Goal: Information Seeking & Learning: Compare options

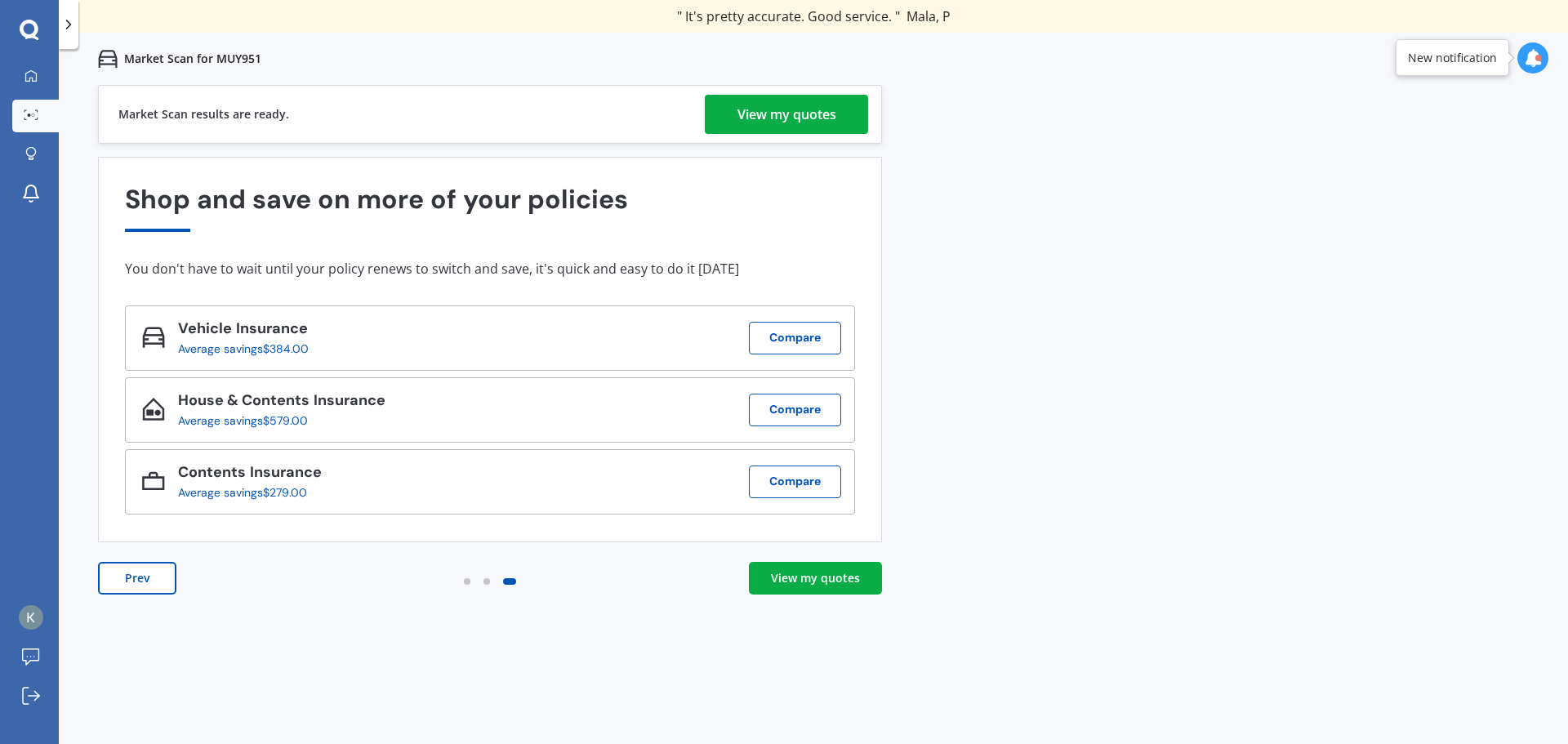
click at [786, 111] on div "View my quotes" at bounding box center [787, 114] width 99 height 39
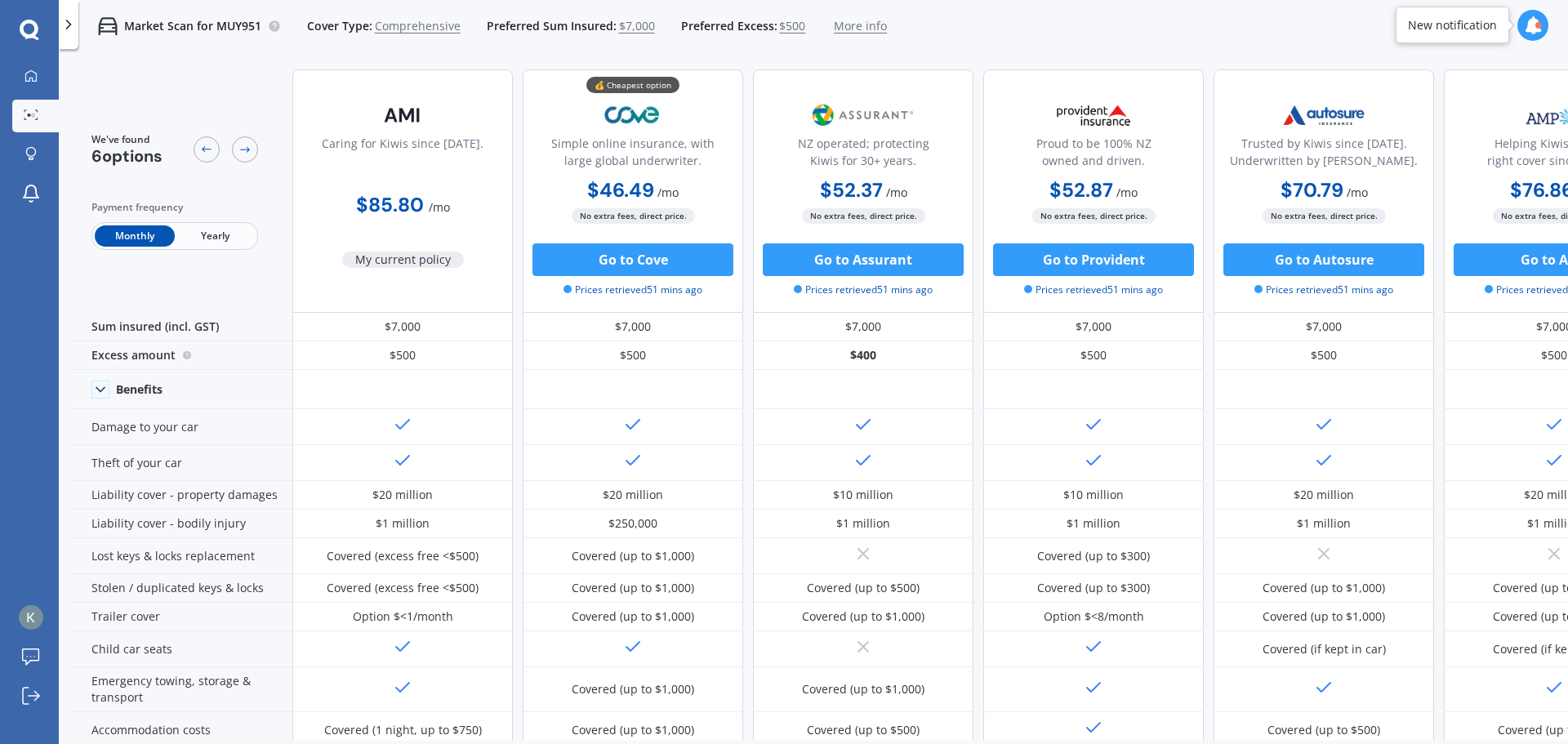
click at [233, 233] on span "Yearly" at bounding box center [215, 236] width 80 height 21
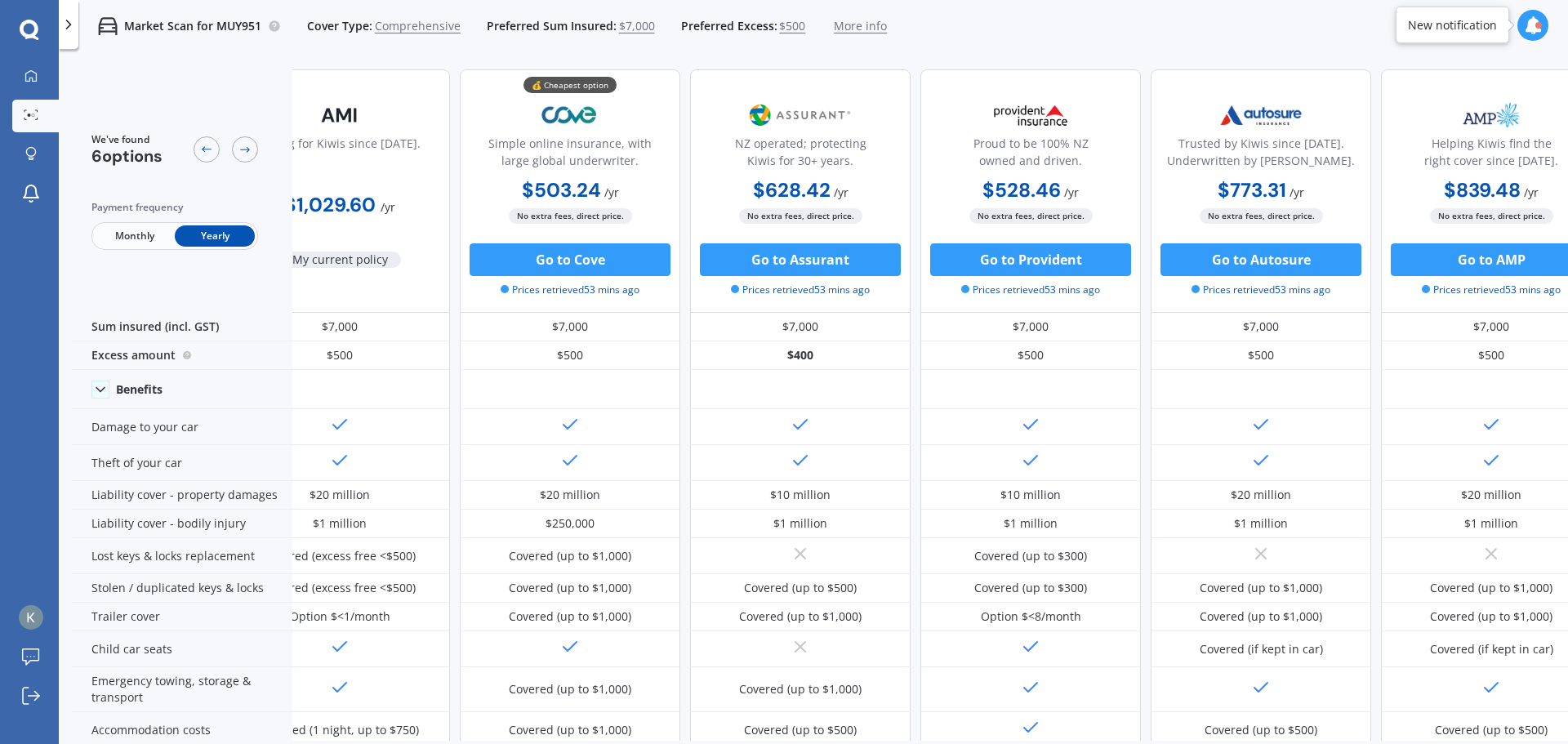
scroll to position [0, 105]
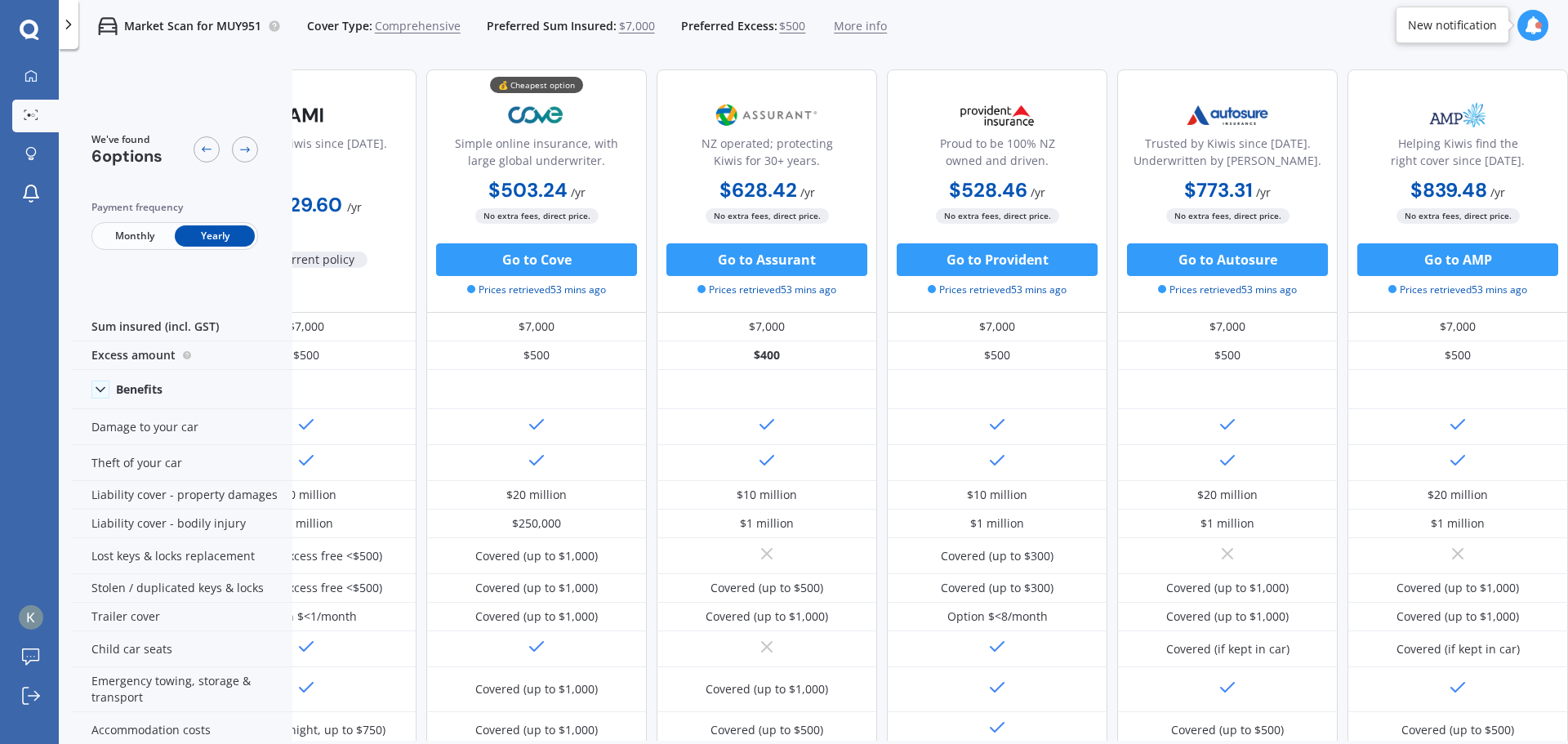
click at [857, 25] on span "More info" at bounding box center [860, 26] width 53 height 17
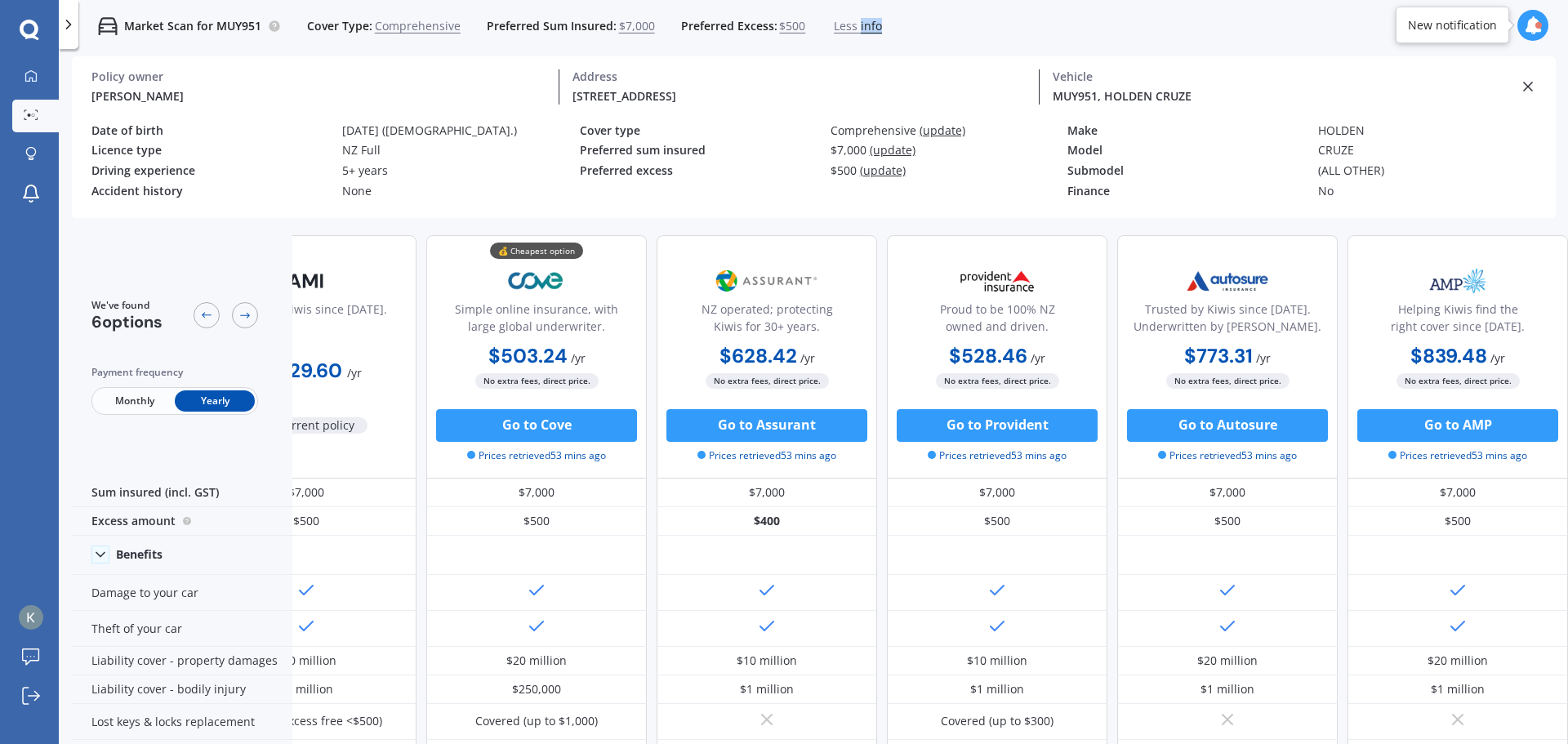
click at [857, 25] on span "Less info" at bounding box center [858, 26] width 48 height 17
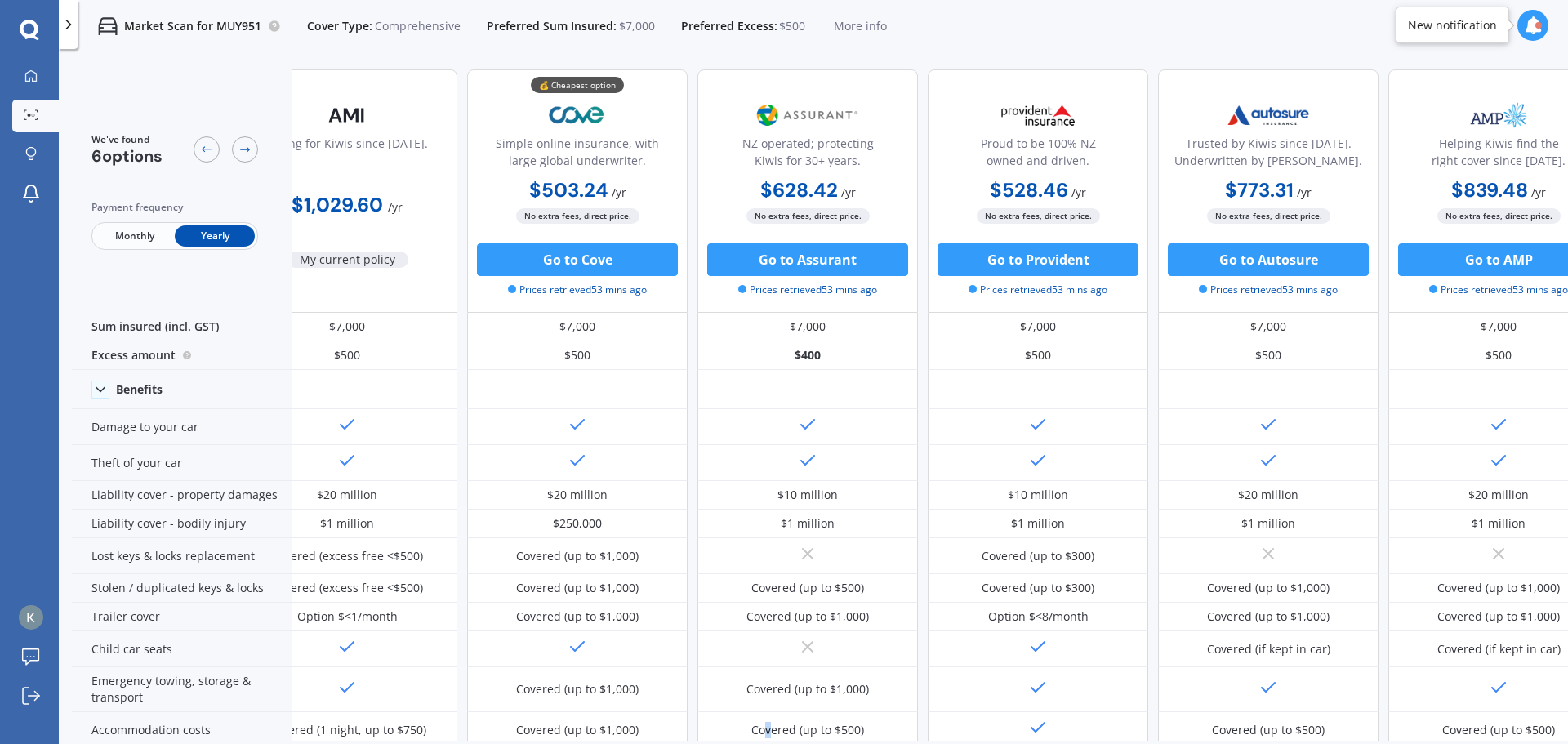
scroll to position [42, 55]
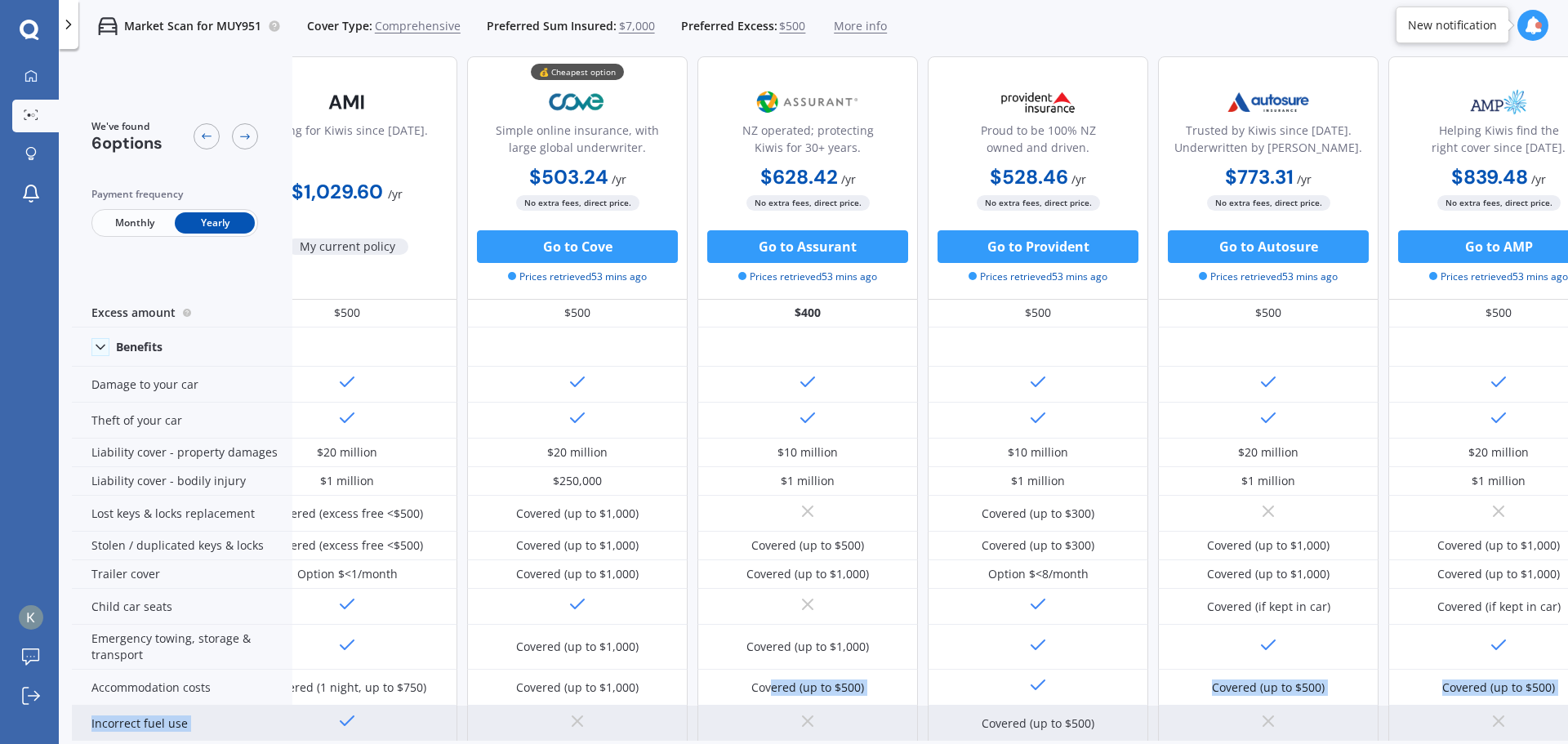
drag, startPoint x: 748, startPoint y: 718, endPoint x: 703, endPoint y: 709, distance: 45.9
click at [703, 709] on div at bounding box center [808, 724] width 220 height 36
drag, startPoint x: 703, startPoint y: 709, endPoint x: 774, endPoint y: 708, distance: 71.0
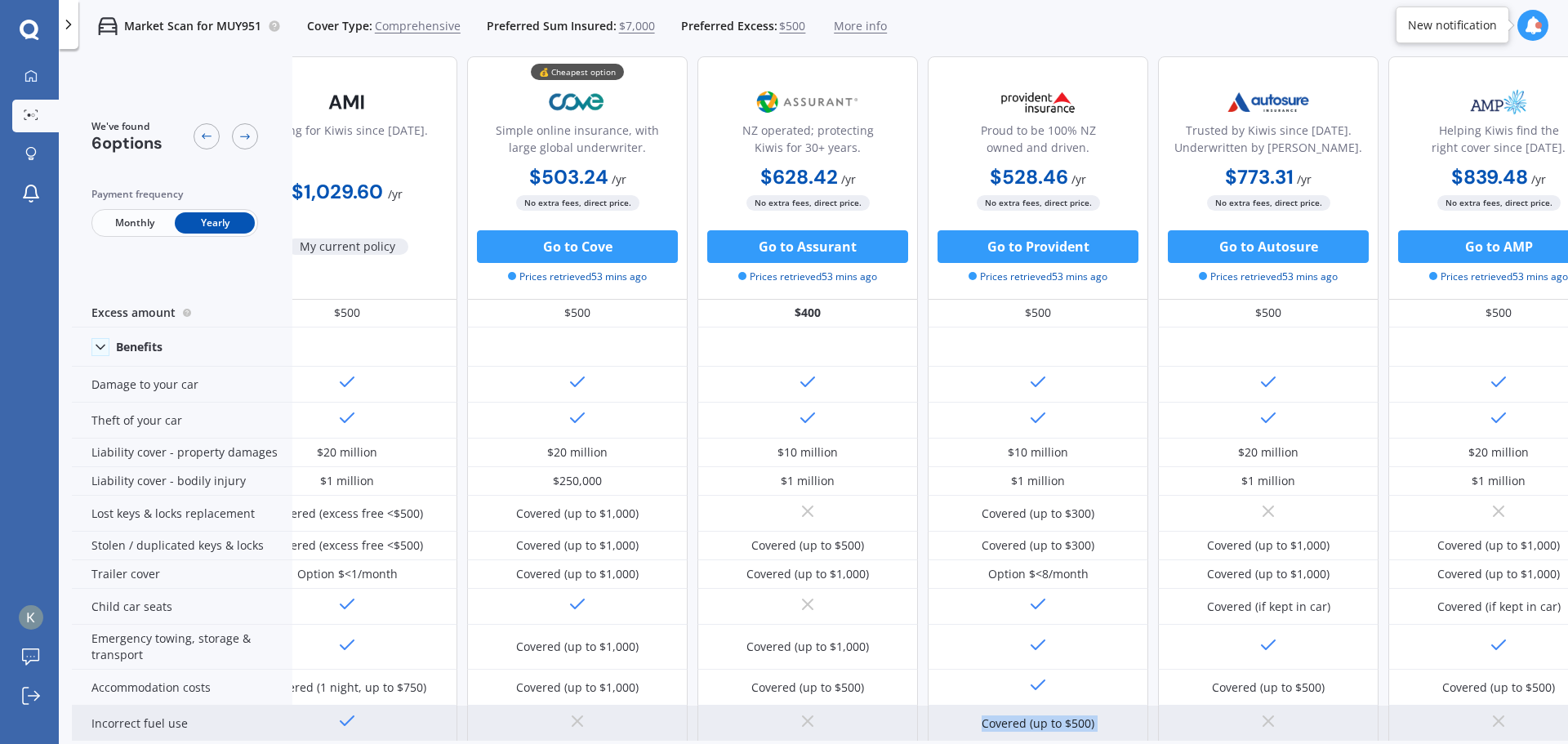
click at [710, 709] on div at bounding box center [808, 724] width 220 height 36
click at [774, 708] on div at bounding box center [808, 724] width 220 height 36
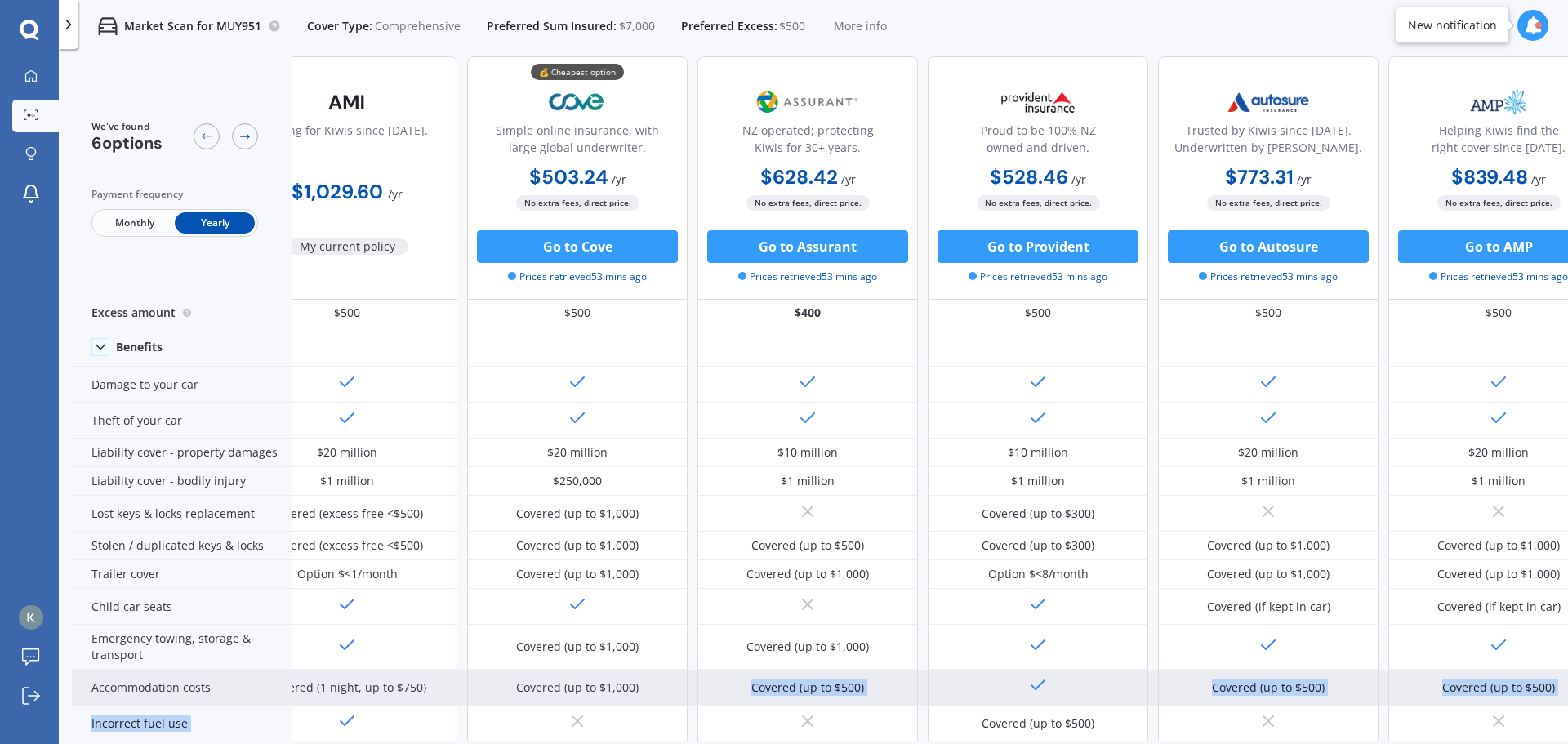
drag, startPoint x: 763, startPoint y: 708, endPoint x: 727, endPoint y: 703, distance: 36.3
click at [727, 703] on div "Covered (up to $500)" at bounding box center [808, 688] width 220 height 36
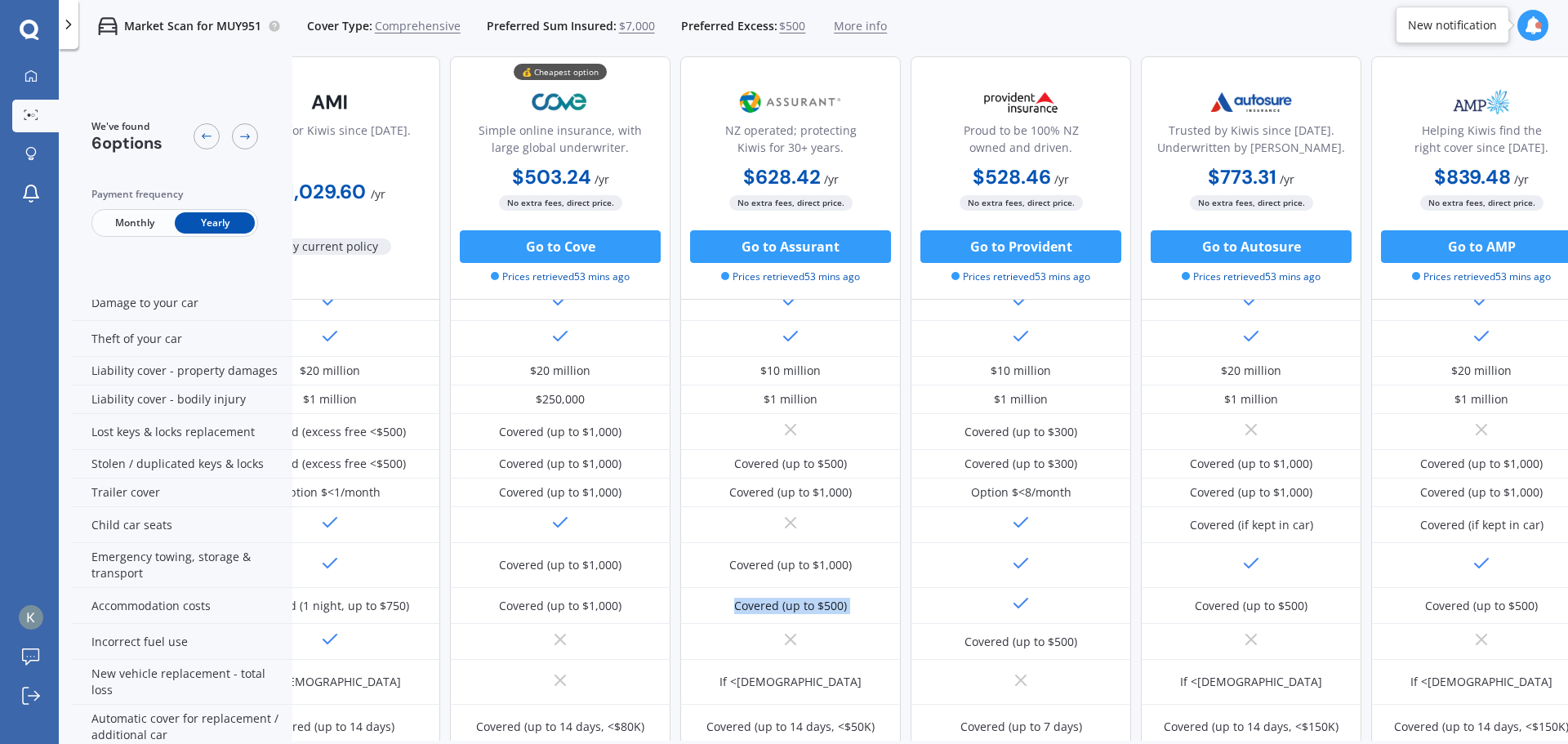
scroll to position [124, 76]
click at [1173, 743] on div "We've found 6 options Payment frequency Monthly Yearly Caring for Kiwis since […" at bounding box center [820, 426] width 1496 height 740
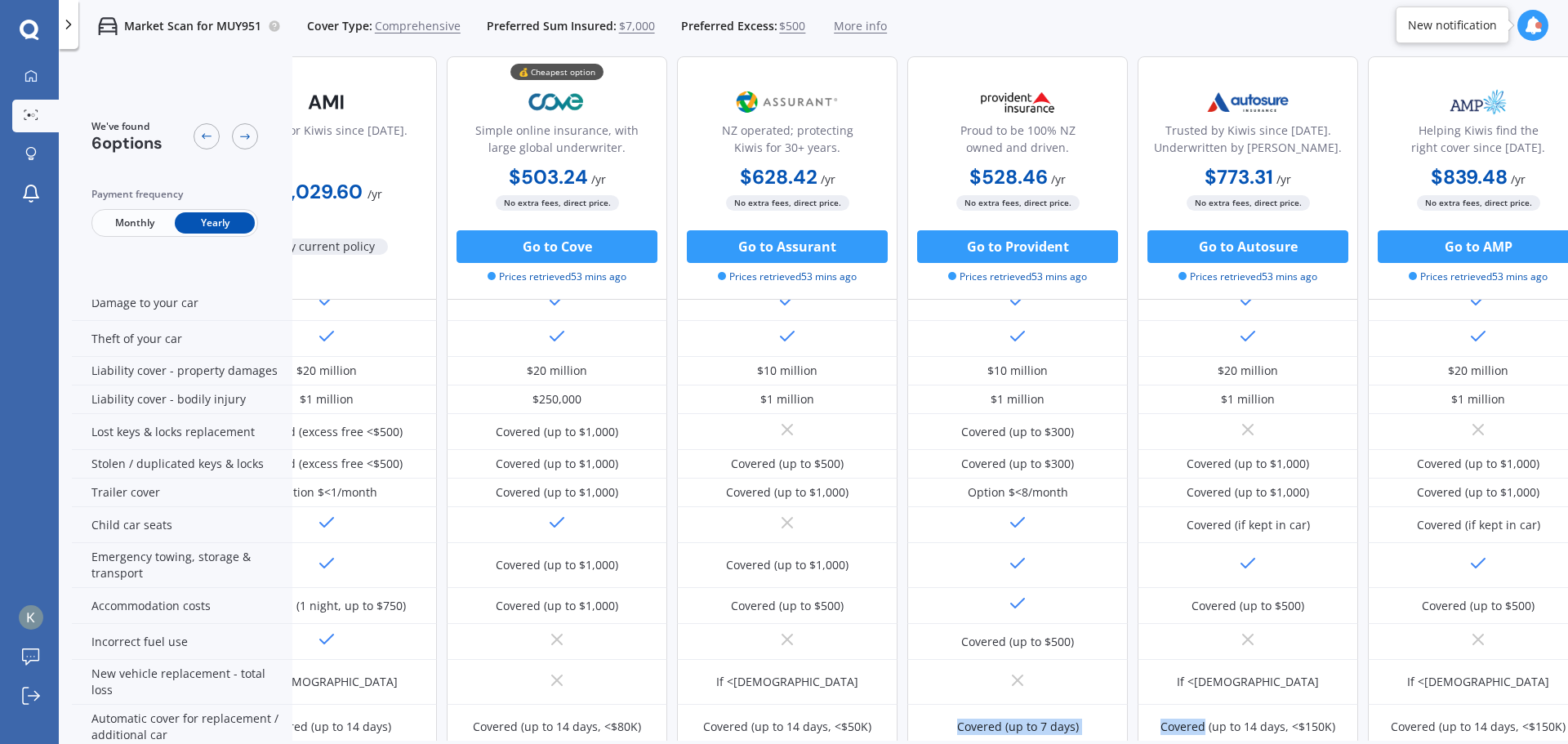
drag, startPoint x: 1173, startPoint y: 743, endPoint x: 996, endPoint y: 737, distance: 177.1
click at [996, 737] on div "We've found 6 options Payment frequency Monthly Yearly Caring for Kiwis since […" at bounding box center [820, 426] width 1496 height 740
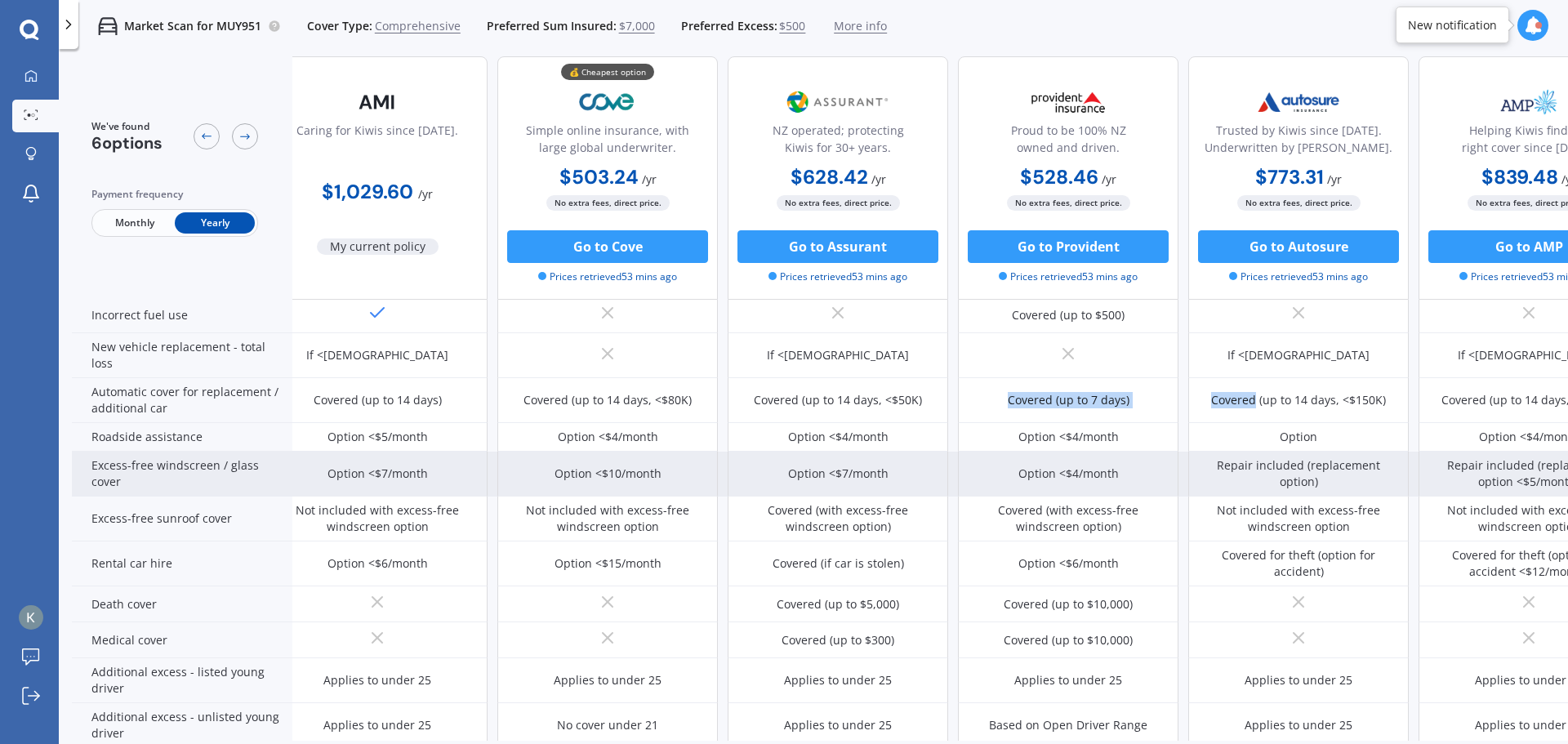
scroll to position [614, 26]
